Goal: Information Seeking & Learning: Understand process/instructions

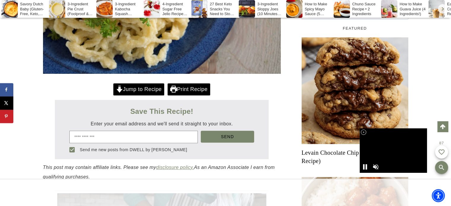
click at [139, 96] on link "Jump to Recipe" at bounding box center [138, 89] width 51 height 12
